Goal: Information Seeking & Learning: Learn about a topic

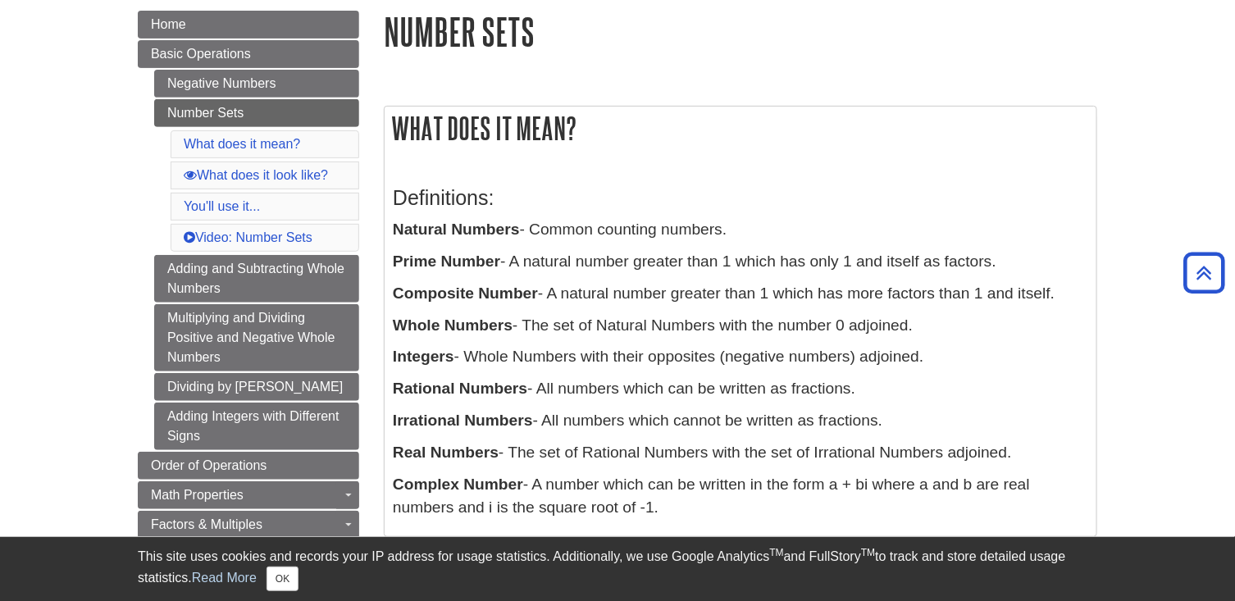
scroll to position [191, 0]
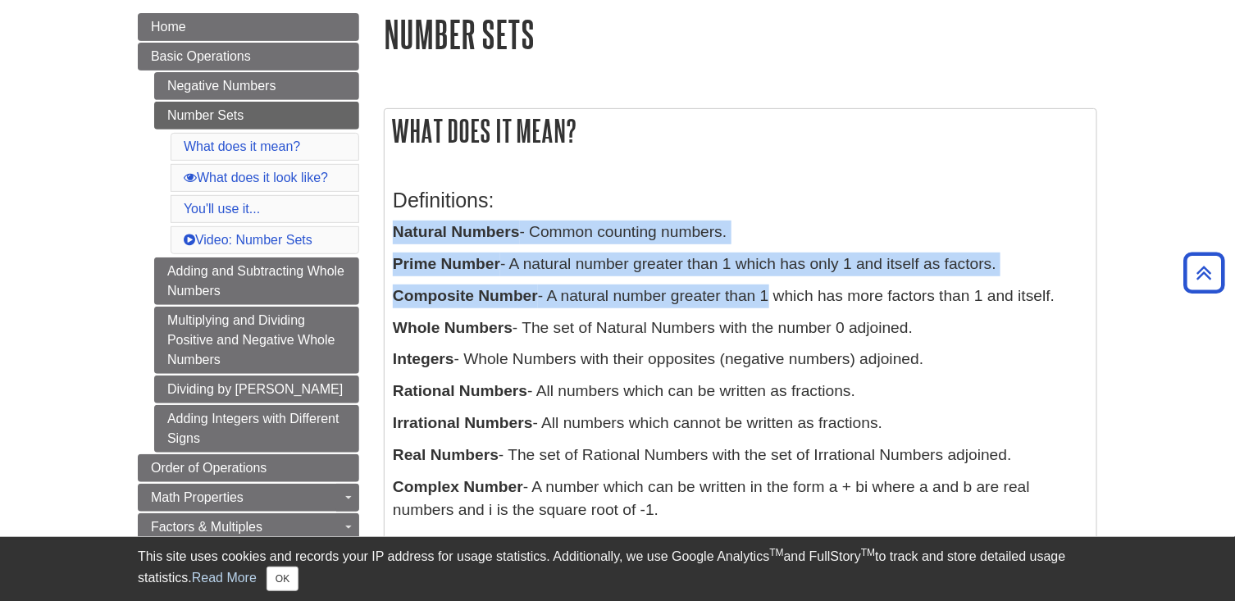
drag, startPoint x: 393, startPoint y: 230, endPoint x: 762, endPoint y: 298, distance: 375.3
click at [762, 298] on div "Definitions: Natural Numbers - Common counting numbers. Prime Number - A natura…" at bounding box center [740, 351] width 695 height 358
click at [762, 298] on p "Composite Number - A natural number greater than 1 which has more factors than …" at bounding box center [740, 297] width 695 height 24
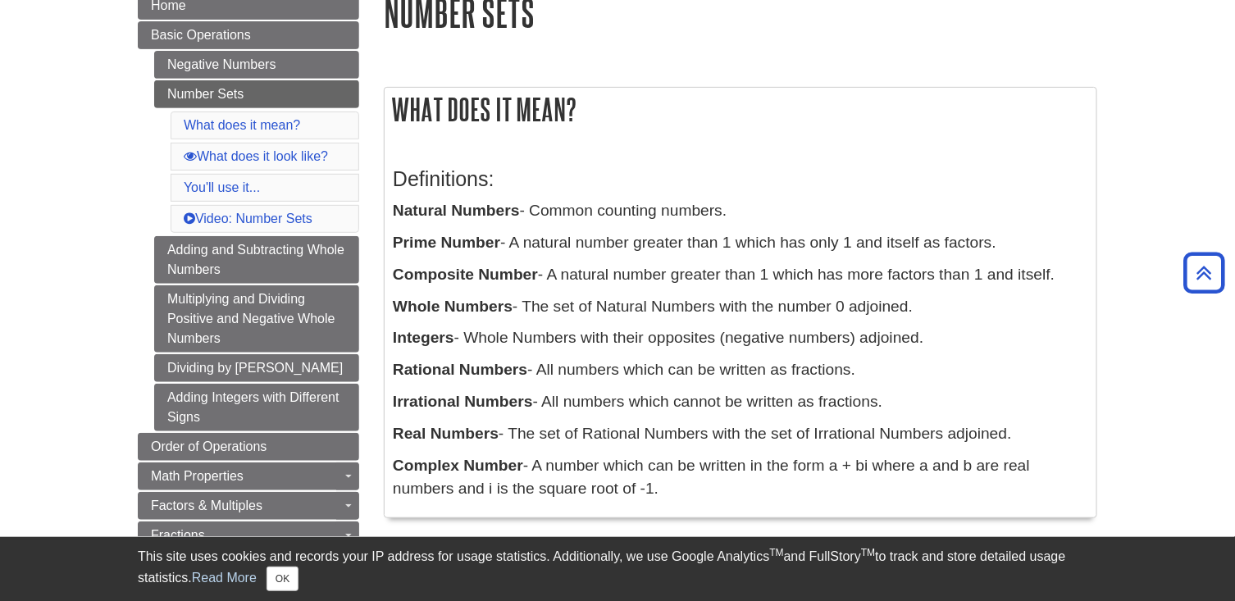
scroll to position [216, 0]
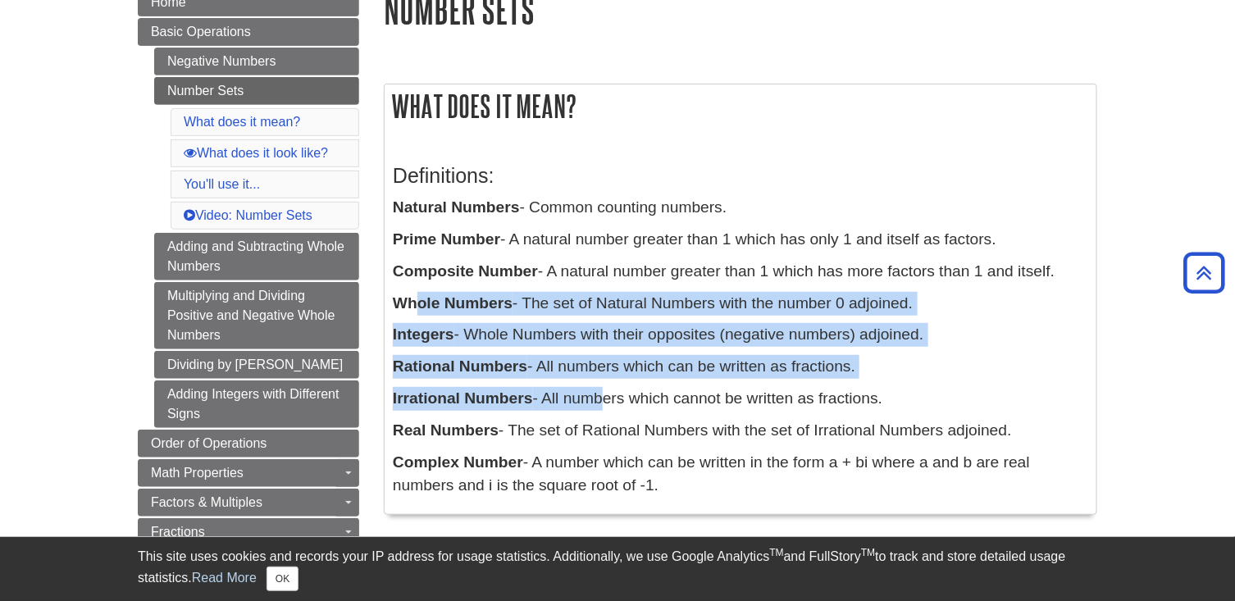
drag, startPoint x: 415, startPoint y: 298, endPoint x: 599, endPoint y: 391, distance: 206.8
click at [599, 391] on div "Definitions: Natural Numbers - Common counting numbers. Prime Number - A natura…" at bounding box center [740, 327] width 695 height 358
click at [599, 391] on p "Irrational Numbers - All numbers which cannot be written as fractions." at bounding box center [740, 399] width 695 height 24
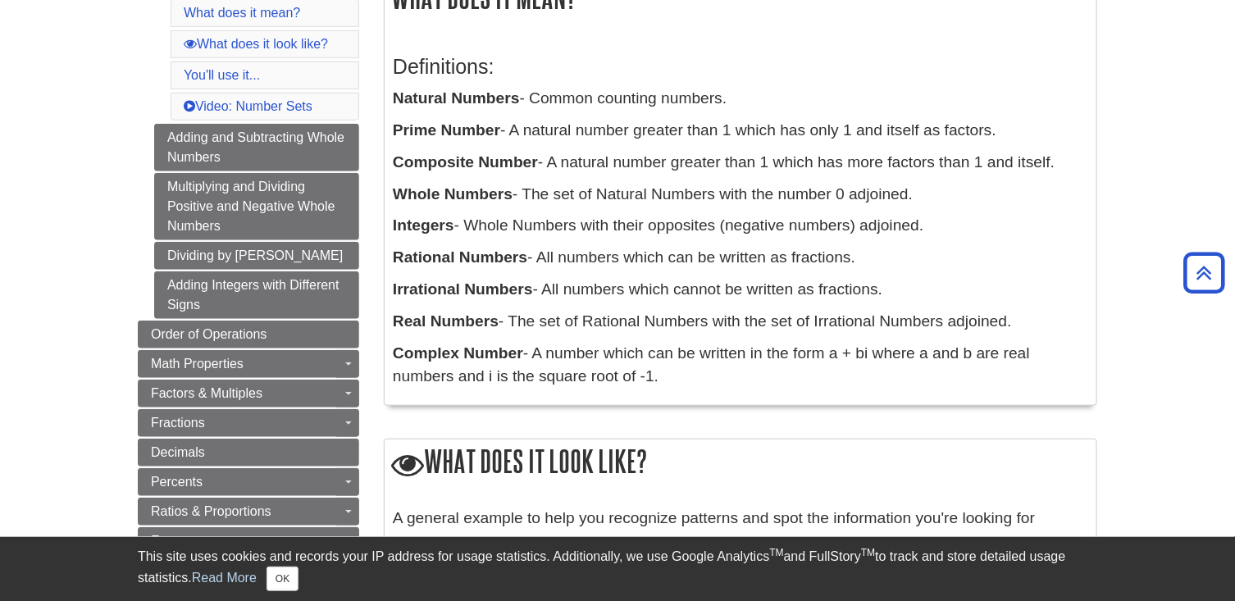
scroll to position [328, 0]
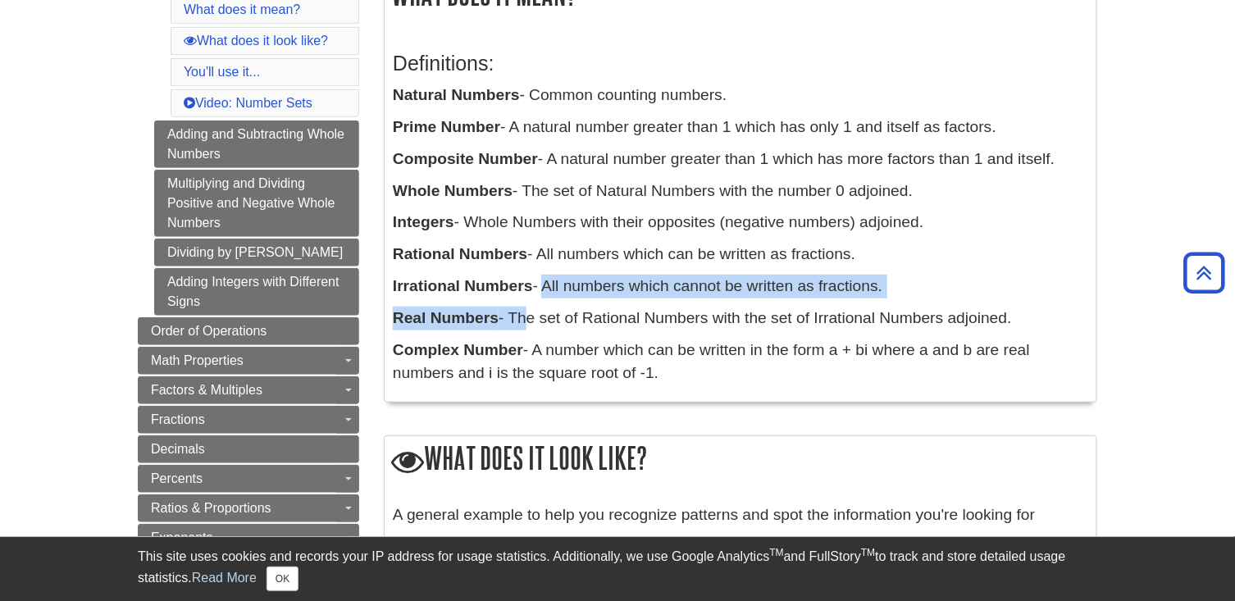
drag, startPoint x: 541, startPoint y: 275, endPoint x: 519, endPoint y: 326, distance: 56.2
click at [519, 326] on div "Definitions: Natural Numbers - Common counting numbers. Prime Number - A natura…" at bounding box center [740, 214] width 695 height 358
click at [519, 326] on p "Real Numbers - The set of Rational Numbers with the set of Irrational Numbers a…" at bounding box center [740, 319] width 695 height 24
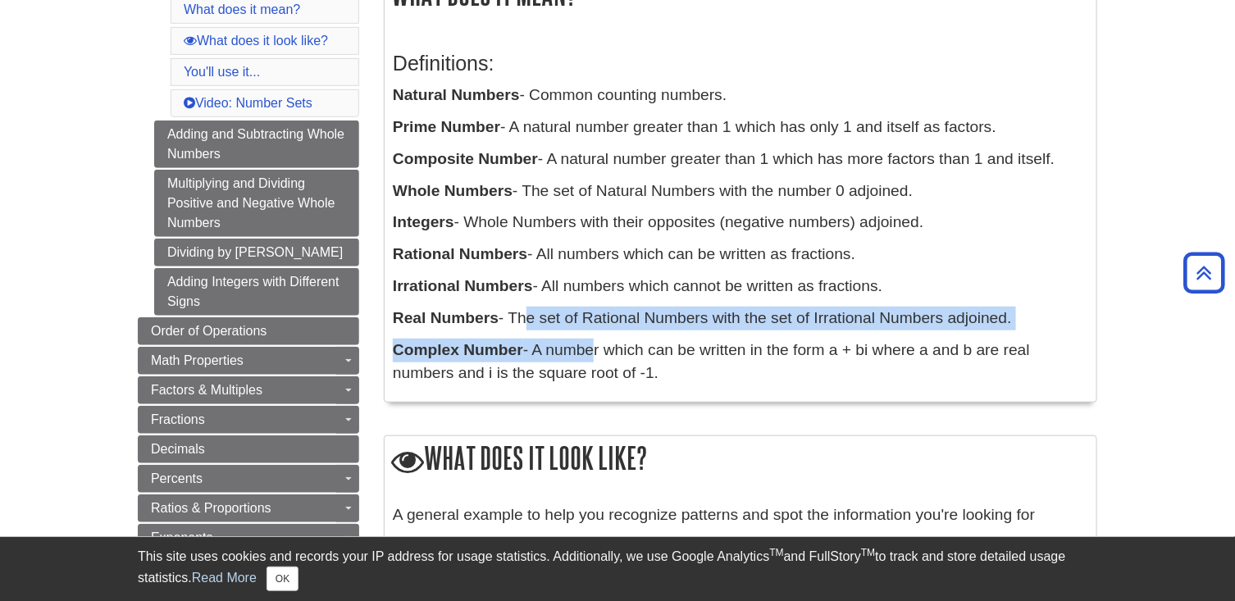
drag, startPoint x: 519, startPoint y: 326, endPoint x: 594, endPoint y: 357, distance: 80.5
click at [594, 357] on div "Definitions: Natural Numbers - Common counting numbers. Prime Number - A natura…" at bounding box center [740, 214] width 695 height 358
click at [594, 357] on p "Complex Number - A number which can be written in the form a + bi where a and b…" at bounding box center [740, 363] width 695 height 48
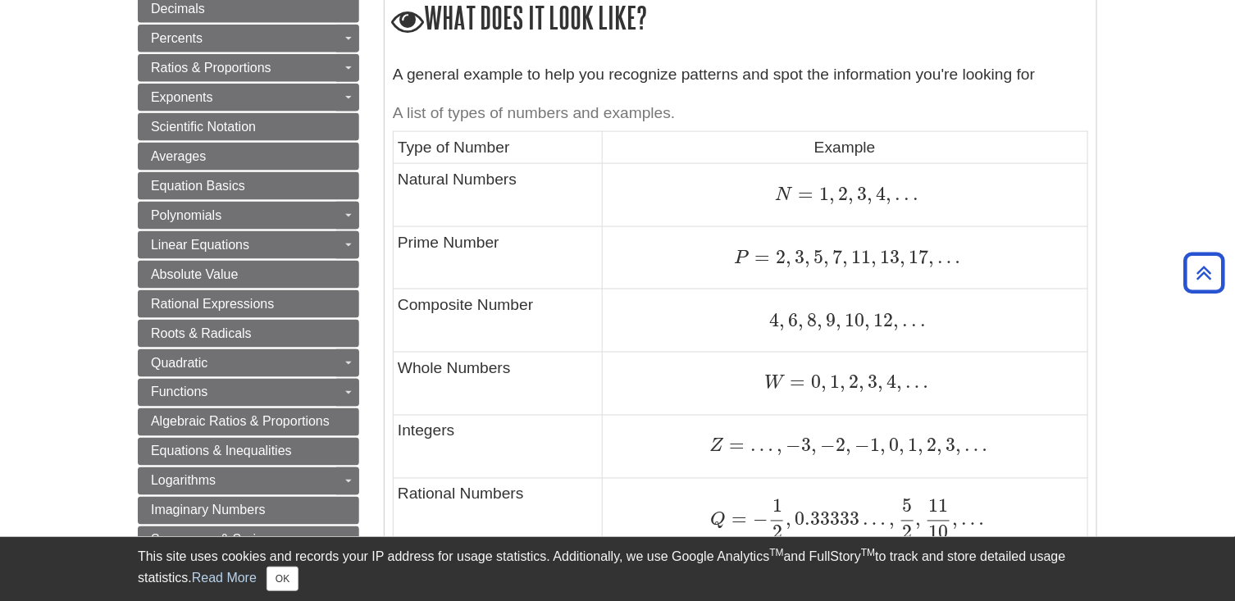
scroll to position [764, 0]
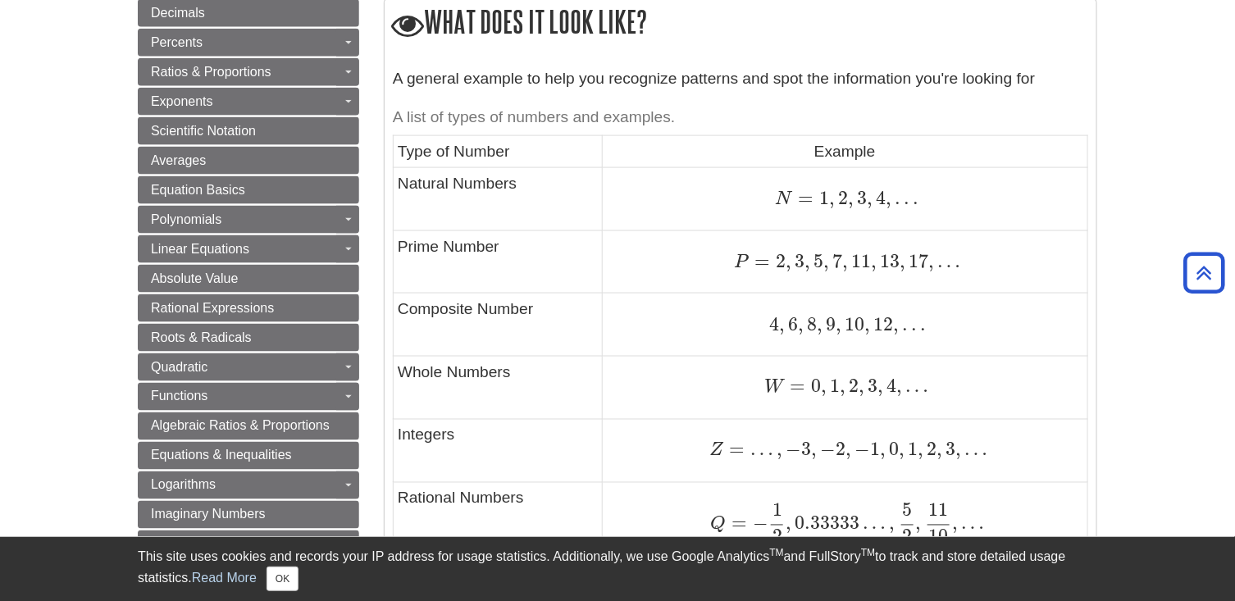
drag, startPoint x: 762, startPoint y: 324, endPoint x: 676, endPoint y: 323, distance: 85.3
click at [676, 323] on div "4 , 6 , 8 , 9 , 10 , 12 , . . . 4 , 6 , 8 , 9 , 10 , 12 , . . ." at bounding box center [845, 325] width 476 height 22
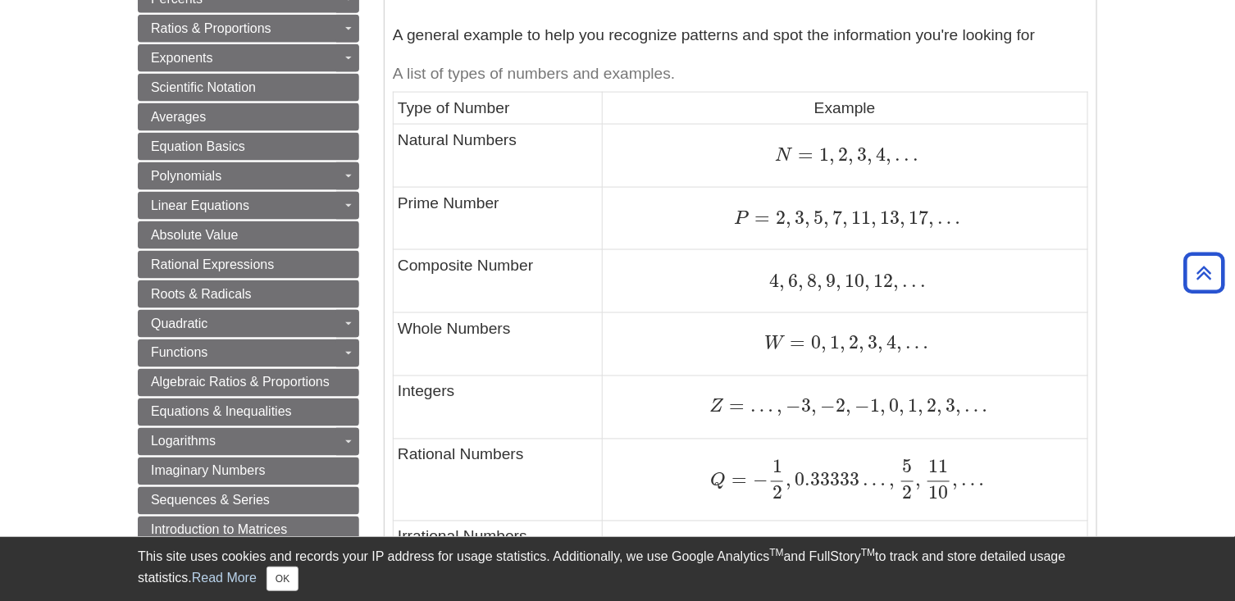
scroll to position [801, 0]
